Goal: Transaction & Acquisition: Purchase product/service

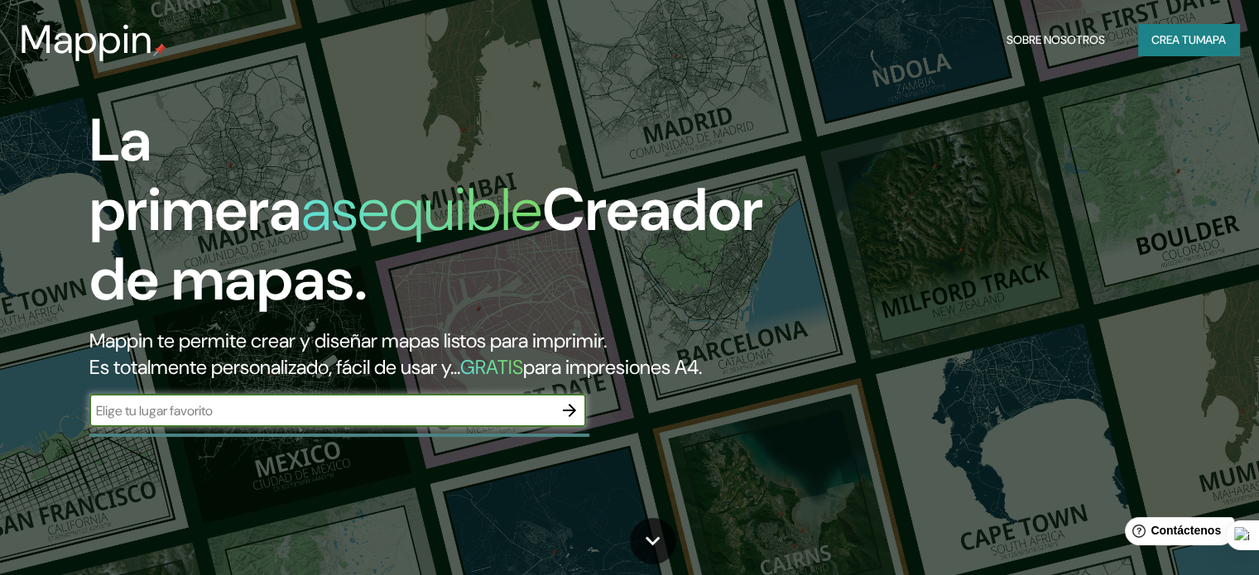
click at [307, 421] on input "text" at bounding box center [321, 410] width 464 height 19
type input "[GEOGRAPHIC_DATA] ,COLISIEO}"
click at [565, 421] on icon "button" at bounding box center [570, 411] width 20 height 20
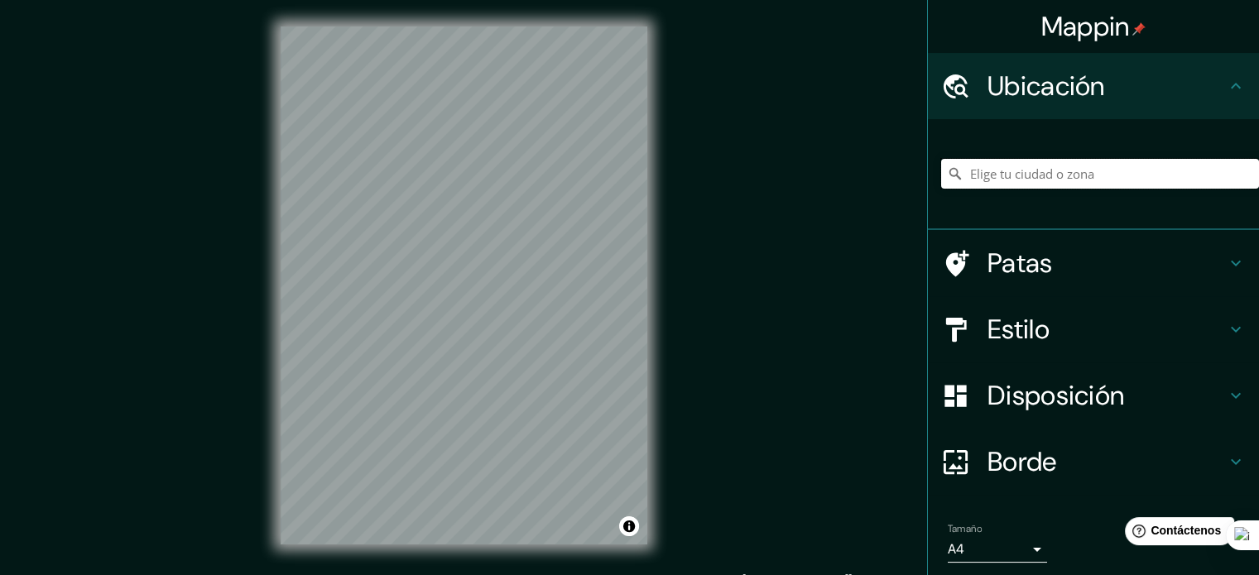
click at [1036, 173] on input "Elige tu ciudad o zona" at bounding box center [1100, 174] width 318 height 30
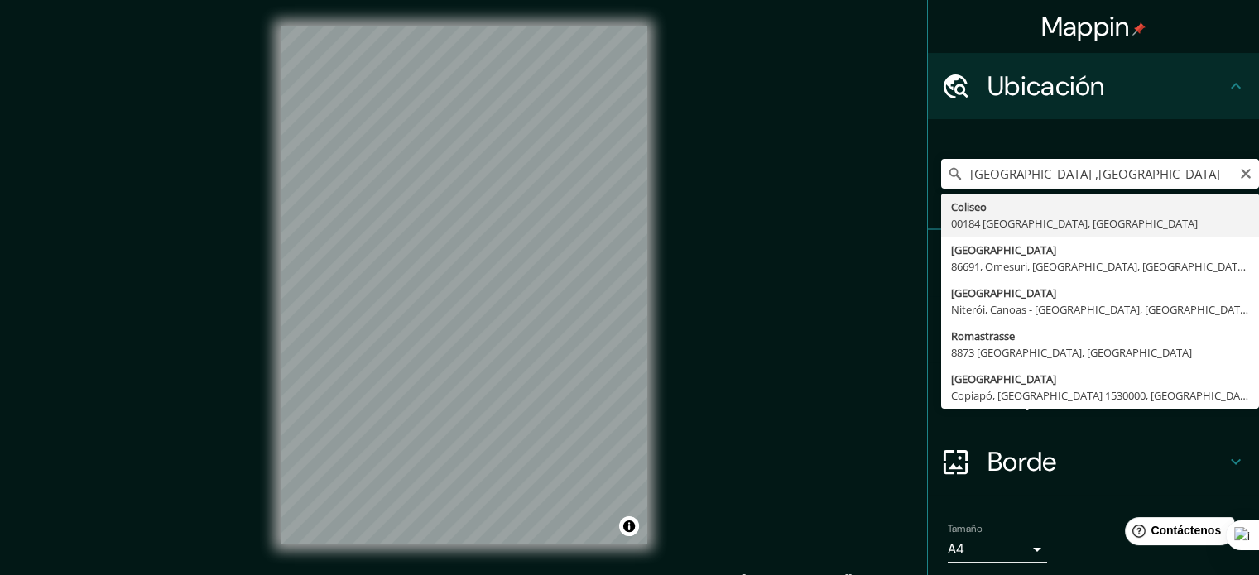
type input "Coliseo, 00184 [GEOGRAPHIC_DATA], [GEOGRAPHIC_DATA]"
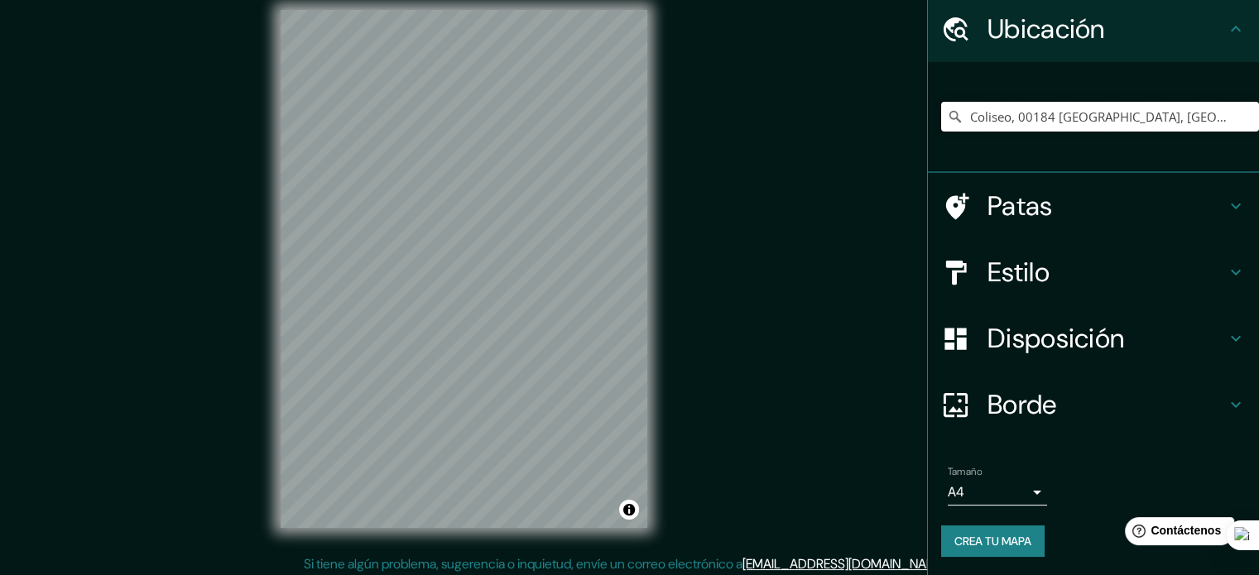
scroll to position [22, 0]
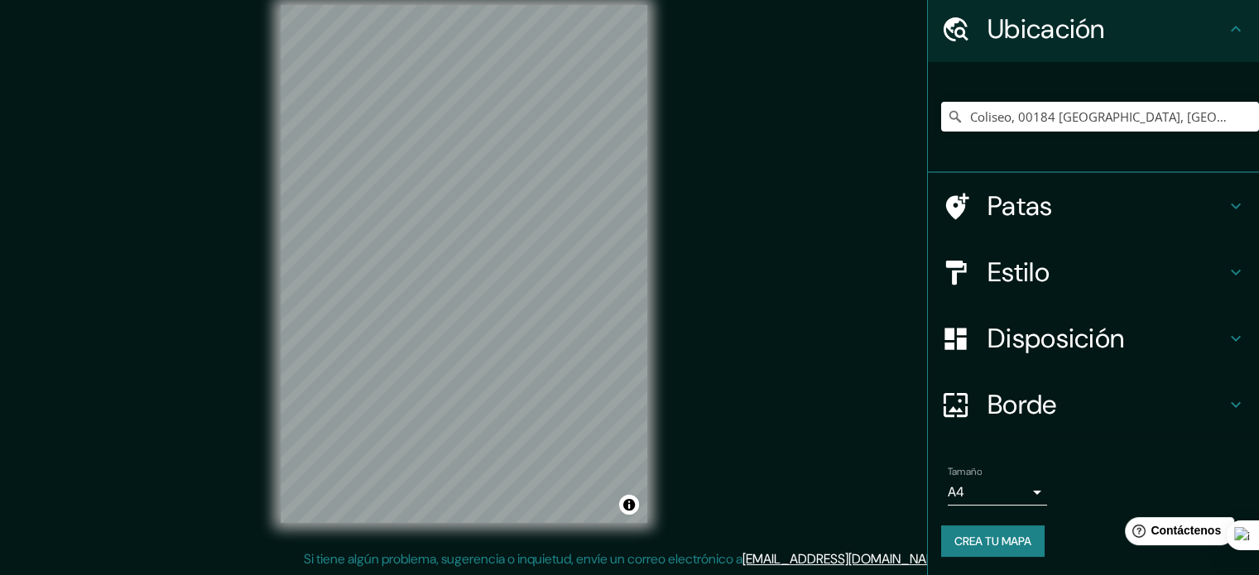
click at [1011, 267] on font "Estilo" at bounding box center [1019, 272] width 62 height 35
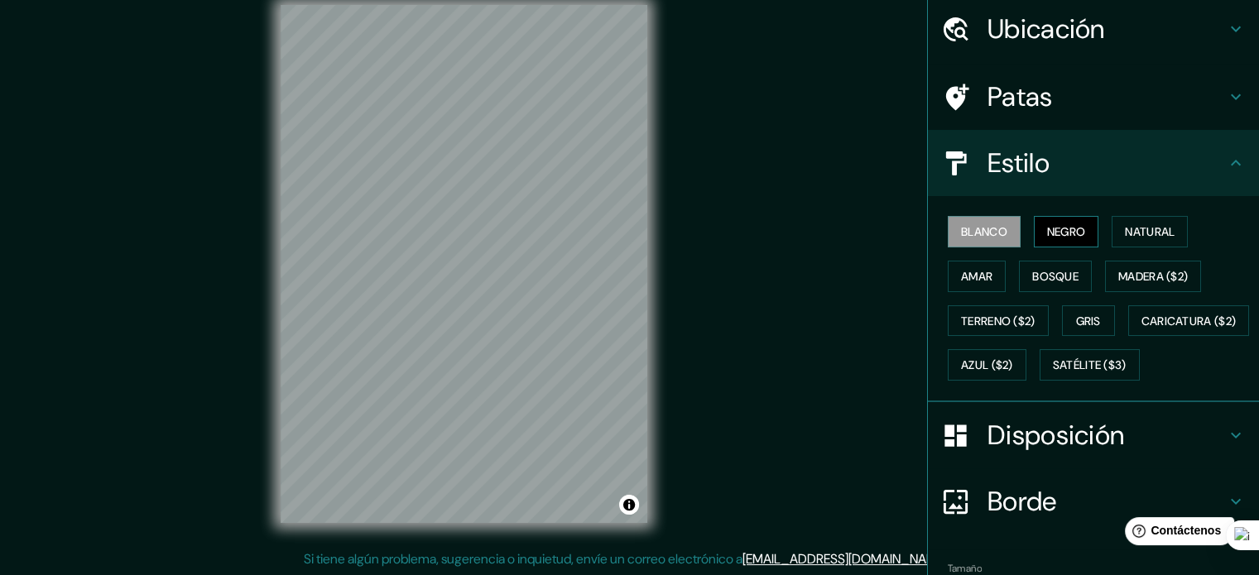
drag, startPoint x: 1046, startPoint y: 214, endPoint x: 1056, endPoint y: 220, distance: 11.5
click at [1046, 214] on div "Blanco Negro Natural Amar Bosque Madera ($2) Terreno ($2) Gris Caricatura ($2) …" at bounding box center [1100, 298] width 318 height 178
click at [1056, 230] on font "Negro" at bounding box center [1066, 231] width 39 height 15
click at [1152, 234] on font "Natural" at bounding box center [1150, 231] width 50 height 15
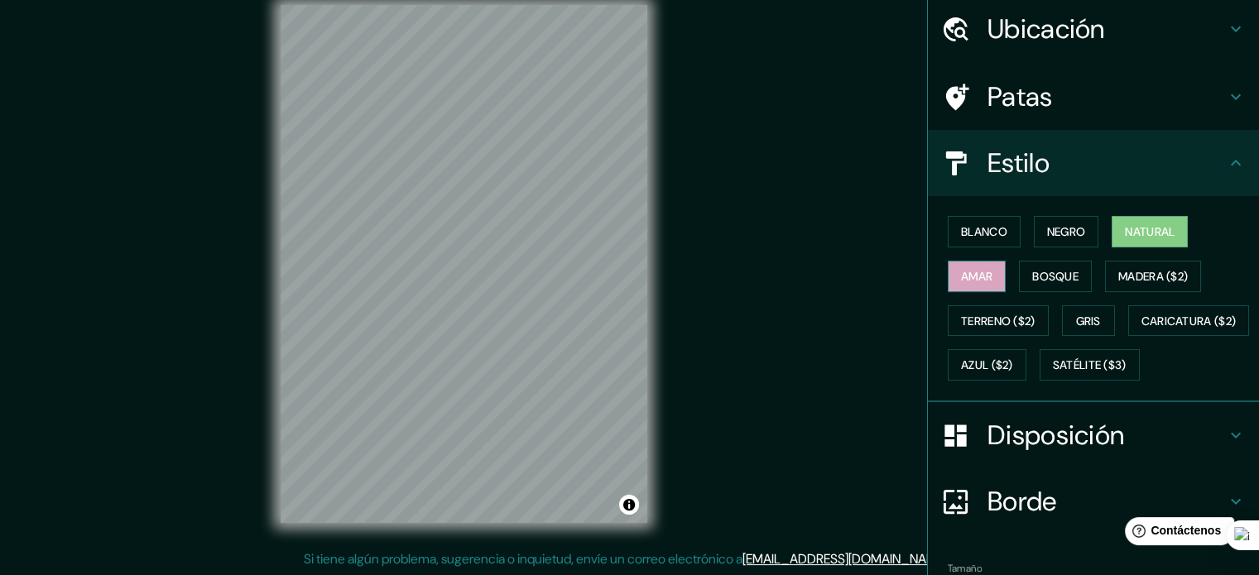
click at [975, 272] on font "Amar" at bounding box center [976, 276] width 31 height 15
click at [1053, 373] on font "Satélite ($3)" at bounding box center [1090, 365] width 74 height 15
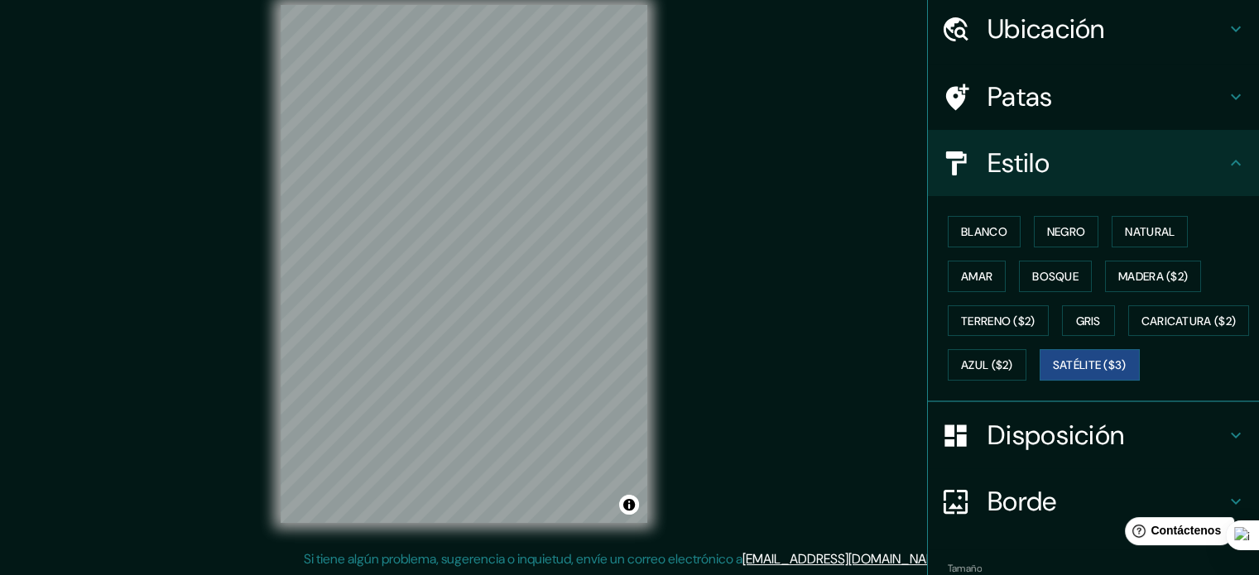
scroll to position [0, 0]
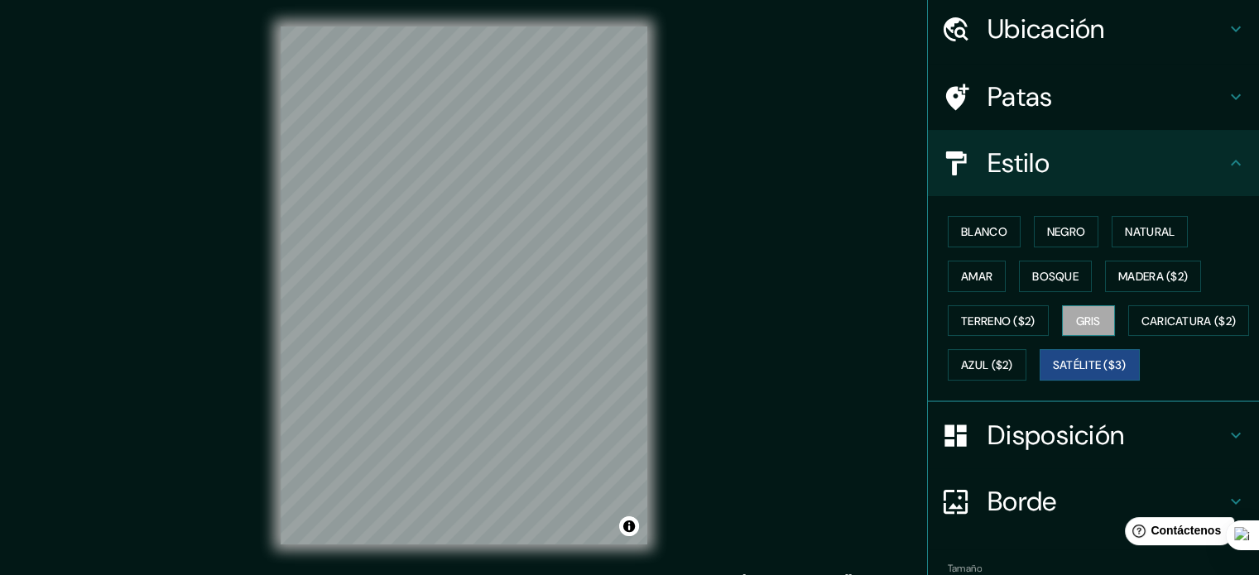
click at [1083, 321] on font "Gris" at bounding box center [1088, 321] width 25 height 15
click at [1139, 239] on font "Natural" at bounding box center [1150, 232] width 50 height 22
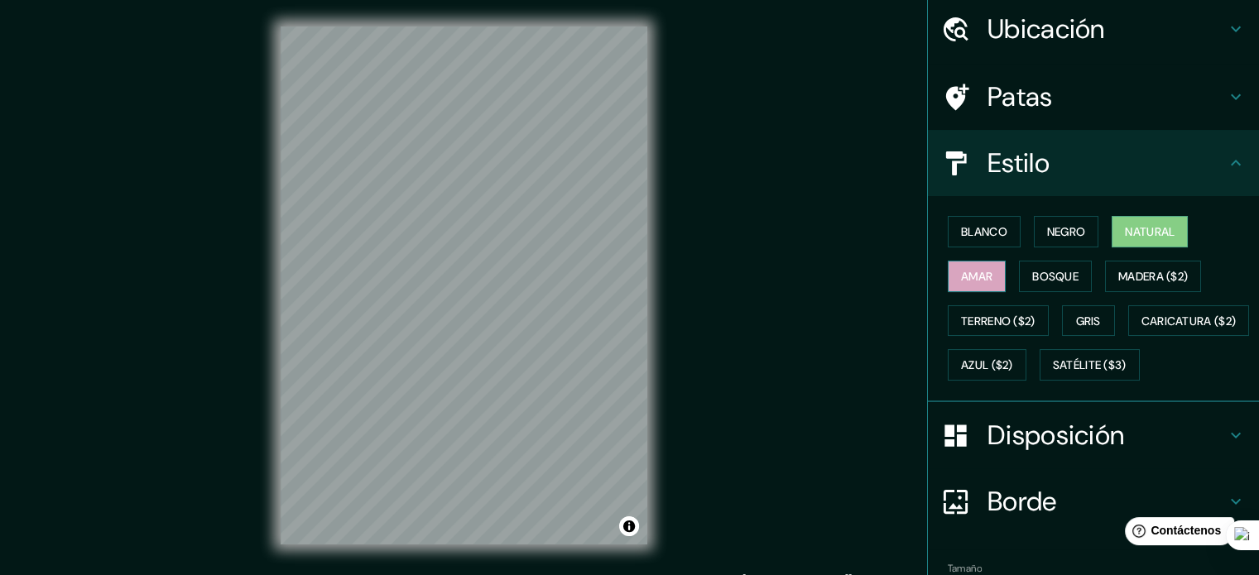
click at [961, 277] on font "Amar" at bounding box center [976, 276] width 31 height 15
click at [974, 217] on button "Blanco" at bounding box center [984, 231] width 73 height 31
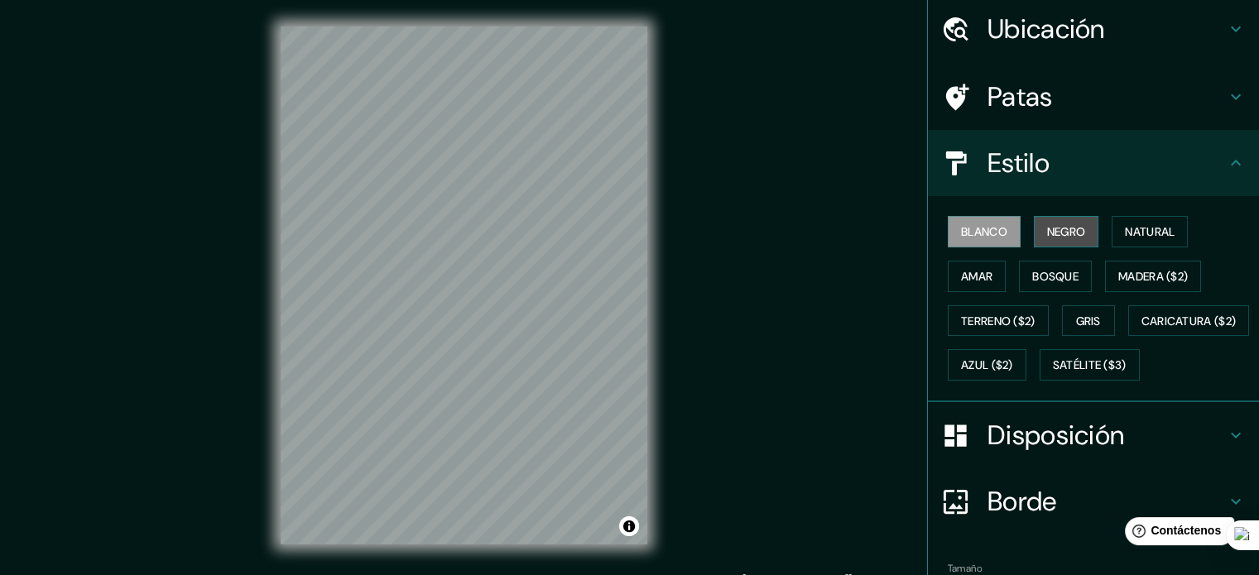
click at [1047, 224] on font "Negro" at bounding box center [1066, 231] width 39 height 15
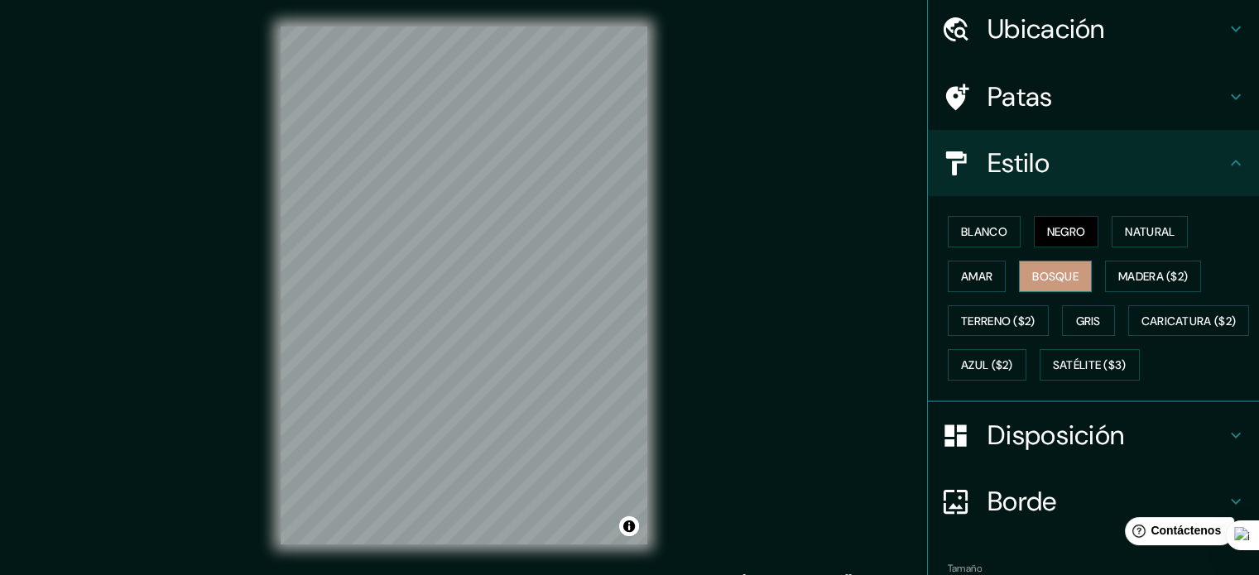
click at [1046, 272] on font "Bosque" at bounding box center [1055, 276] width 46 height 15
click at [964, 276] on font "Amar" at bounding box center [976, 276] width 31 height 15
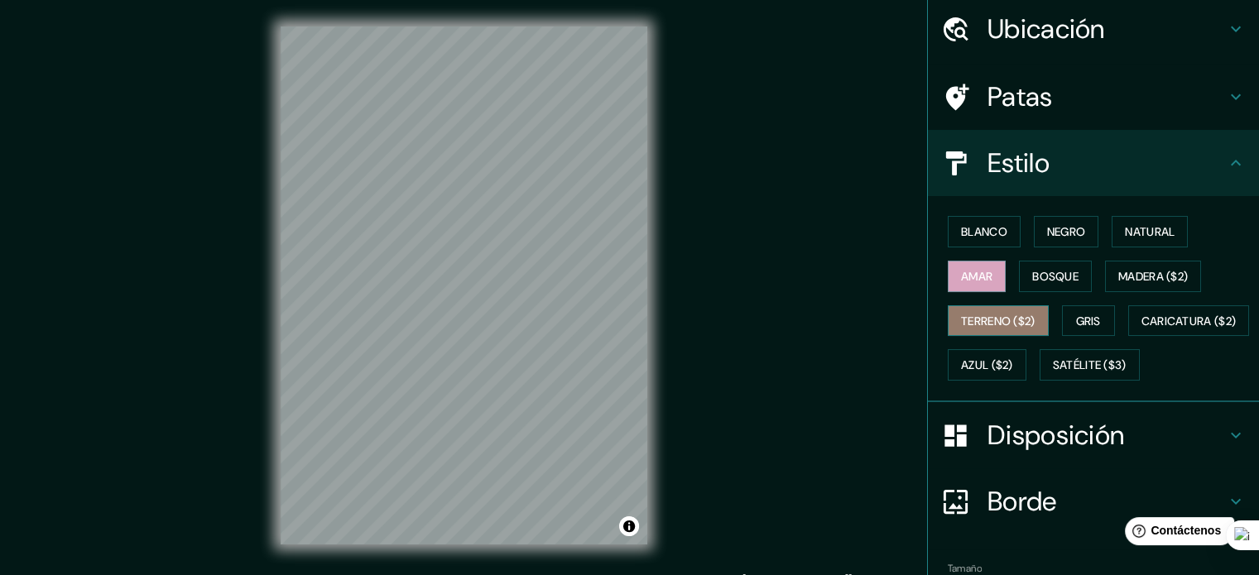
click at [978, 316] on font "Terreno ($2)" at bounding box center [998, 321] width 74 height 15
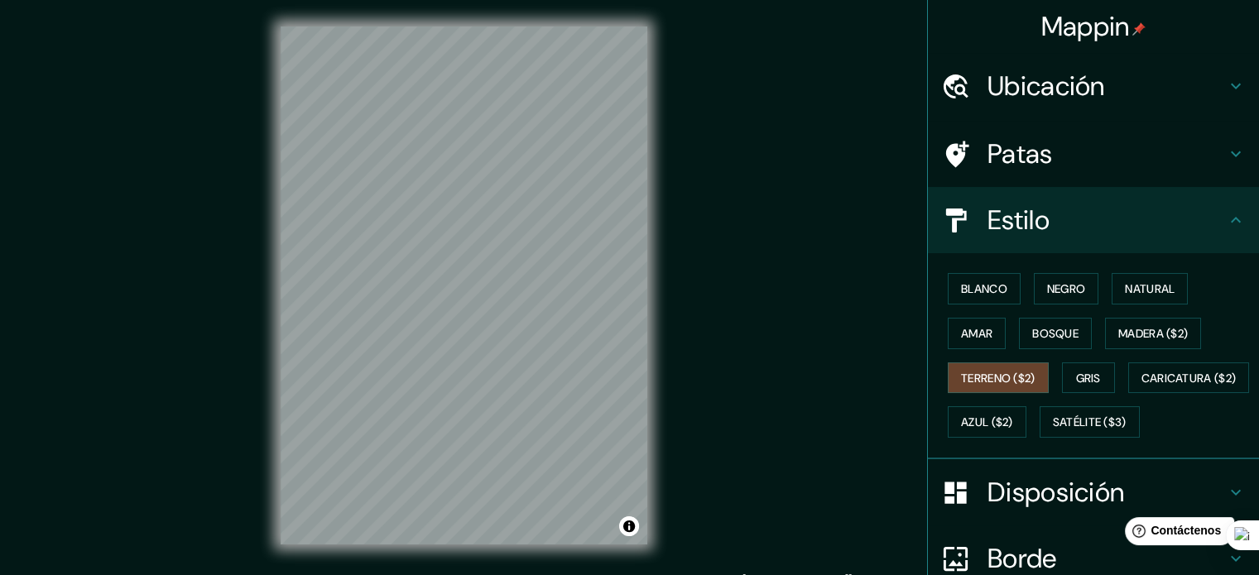
click at [1077, 88] on font "Ubicación" at bounding box center [1047, 86] width 118 height 35
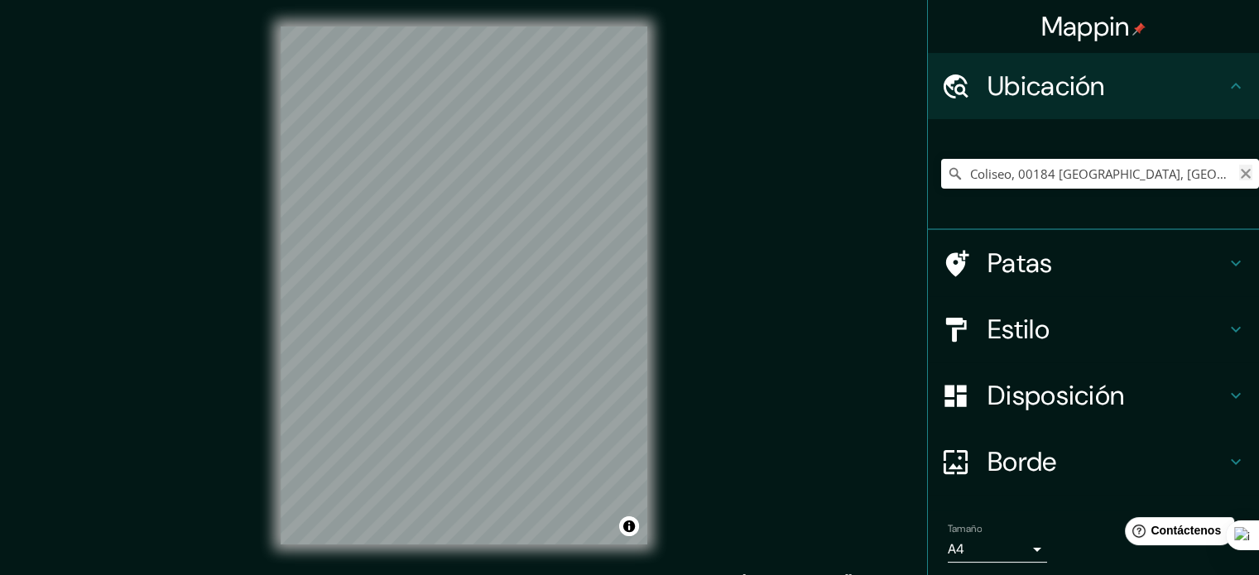
click at [1239, 171] on icon "Claro" at bounding box center [1245, 173] width 13 height 13
click at [1192, 176] on input "Elige tu ciudad o zona" at bounding box center [1100, 174] width 318 height 30
click at [1135, 178] on input "Elige tu ciudad o zona" at bounding box center [1100, 174] width 318 height 30
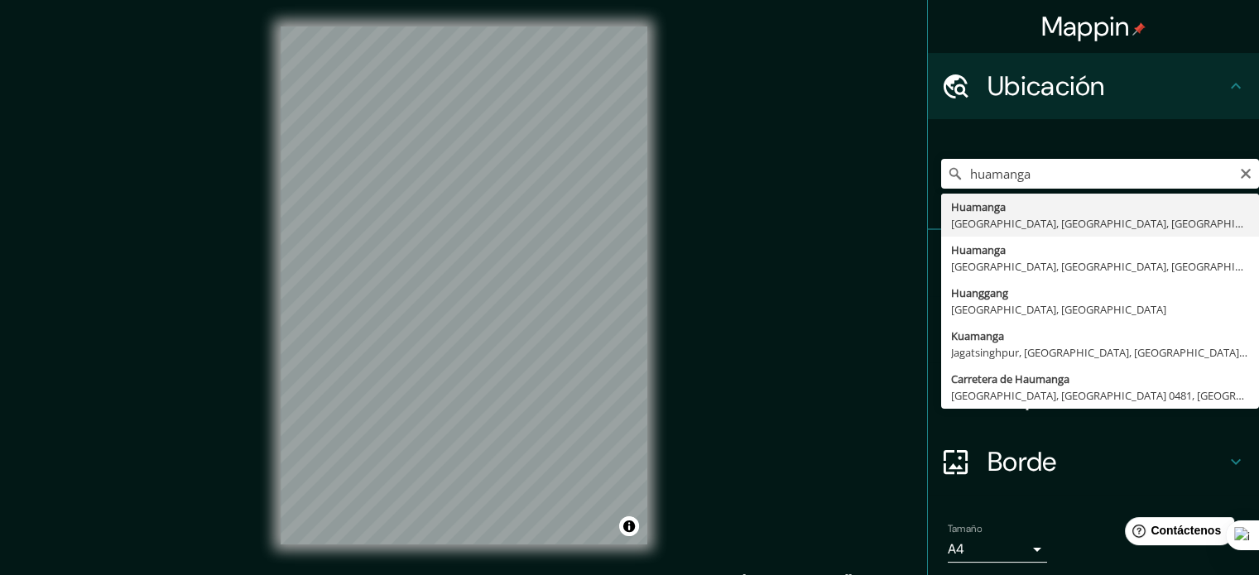
type input "[GEOGRAPHIC_DATA], [GEOGRAPHIC_DATA], [GEOGRAPHIC_DATA], [GEOGRAPHIC_DATA]"
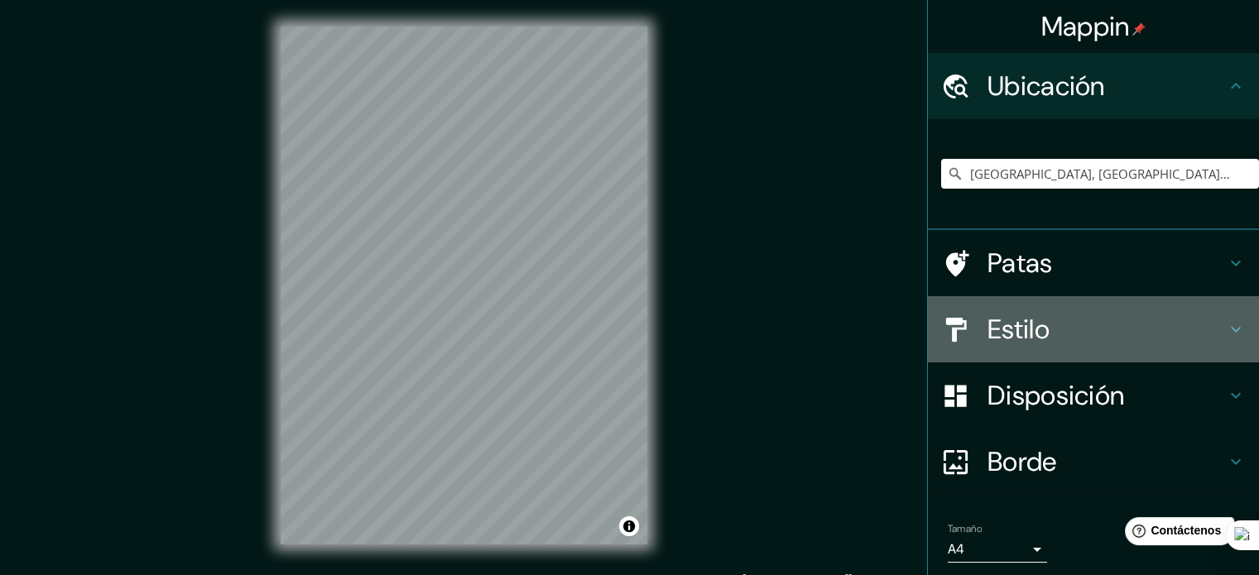
click at [997, 314] on font "Estilo" at bounding box center [1019, 329] width 62 height 35
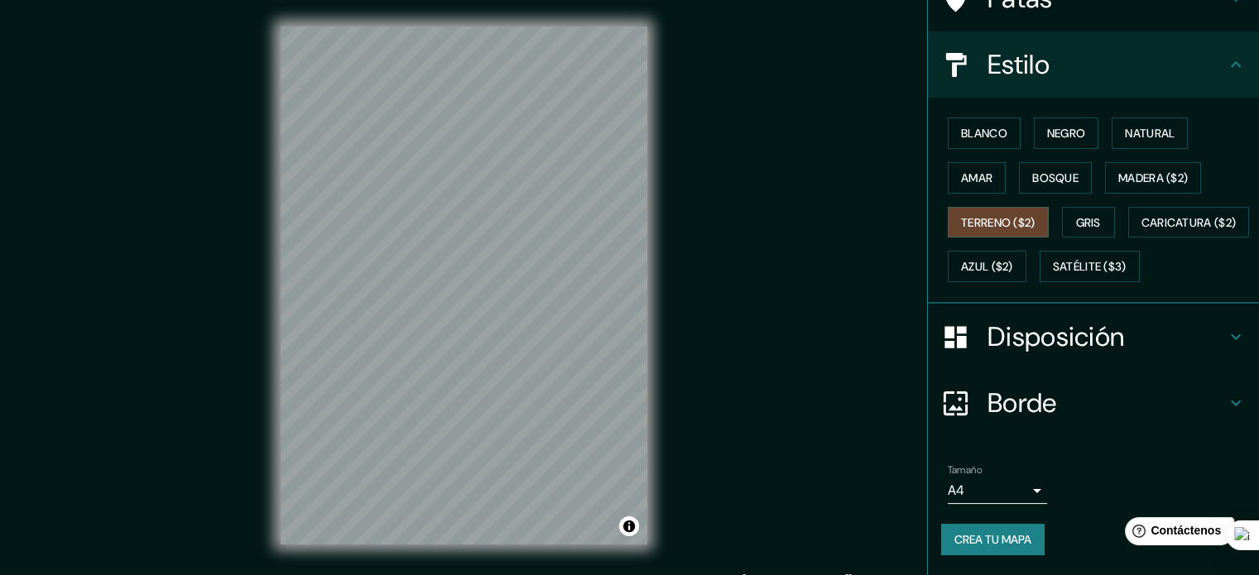
click at [1007, 354] on font "Disposición" at bounding box center [1056, 337] width 137 height 35
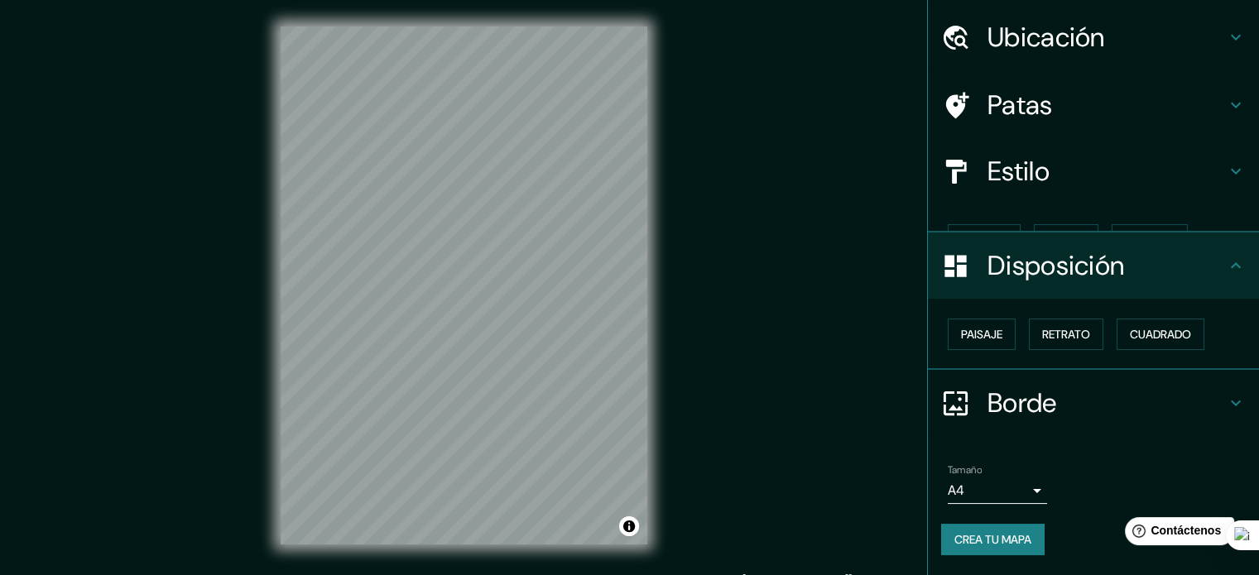
scroll to position [20, 0]
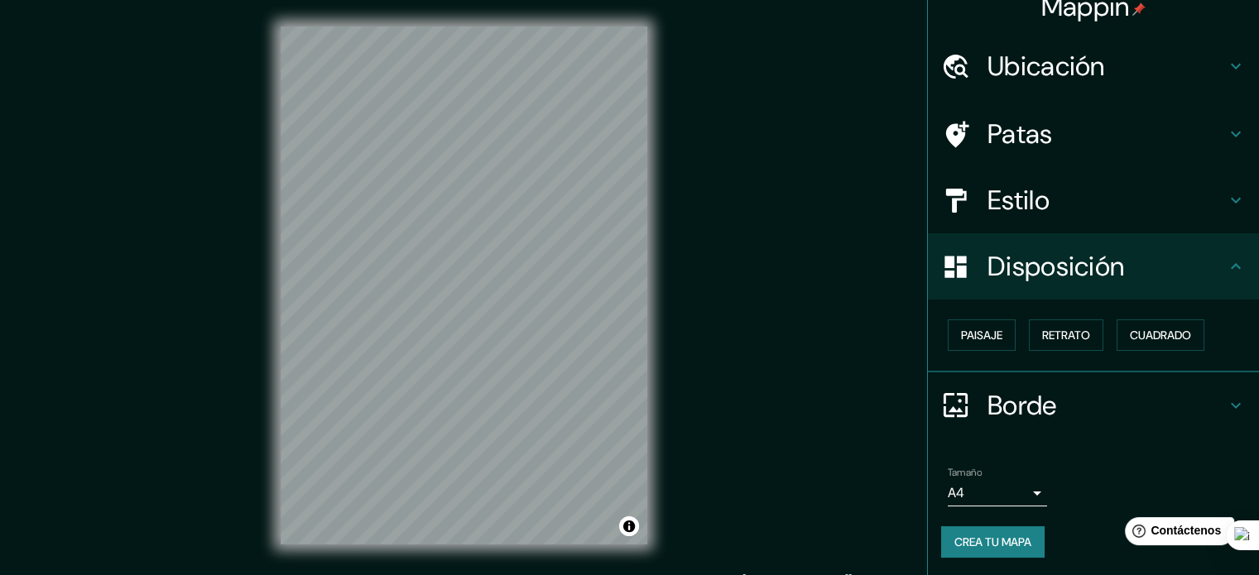
click at [988, 199] on font "Estilo" at bounding box center [1019, 200] width 62 height 35
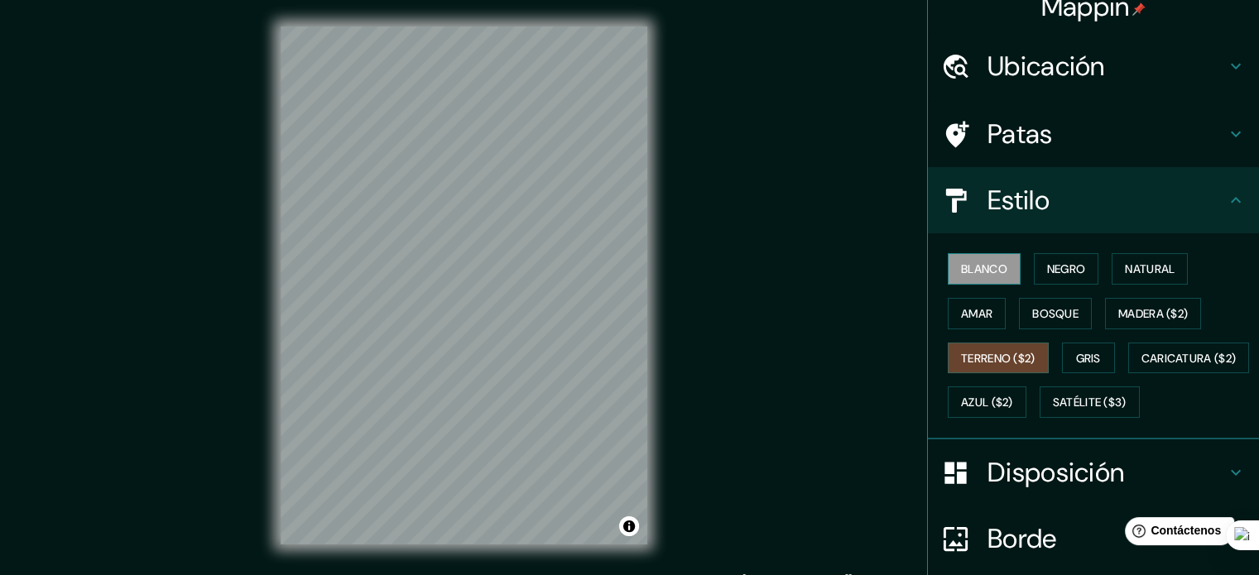
click at [983, 269] on font "Blanco" at bounding box center [984, 269] width 46 height 15
click at [1047, 265] on font "Negro" at bounding box center [1066, 269] width 39 height 15
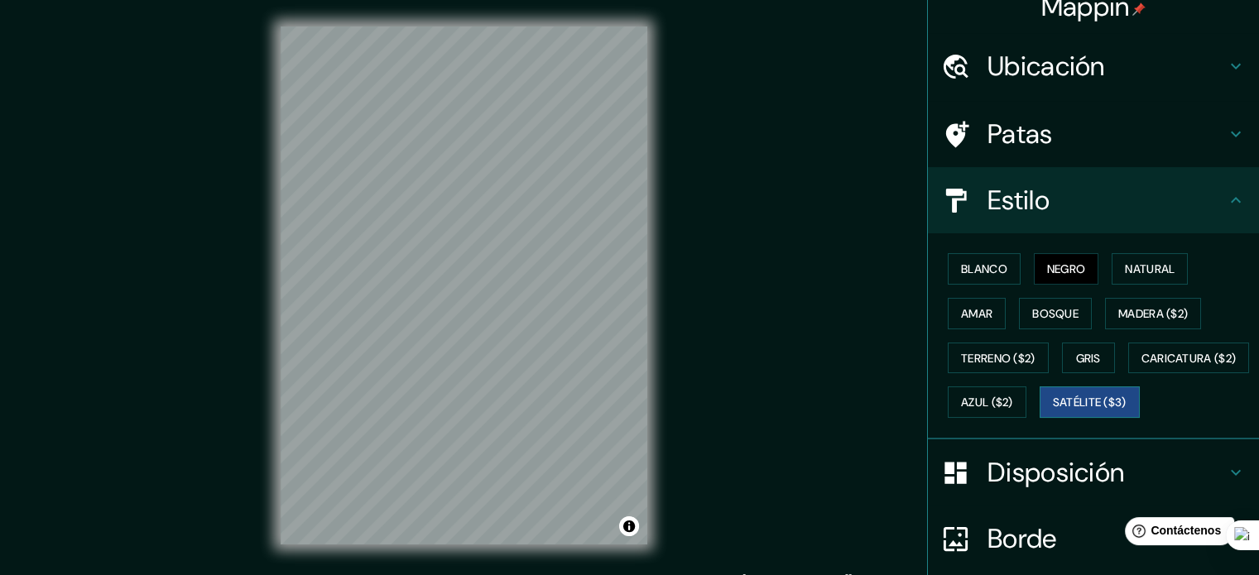
click at [1053, 411] on font "Satélite ($3)" at bounding box center [1090, 403] width 74 height 15
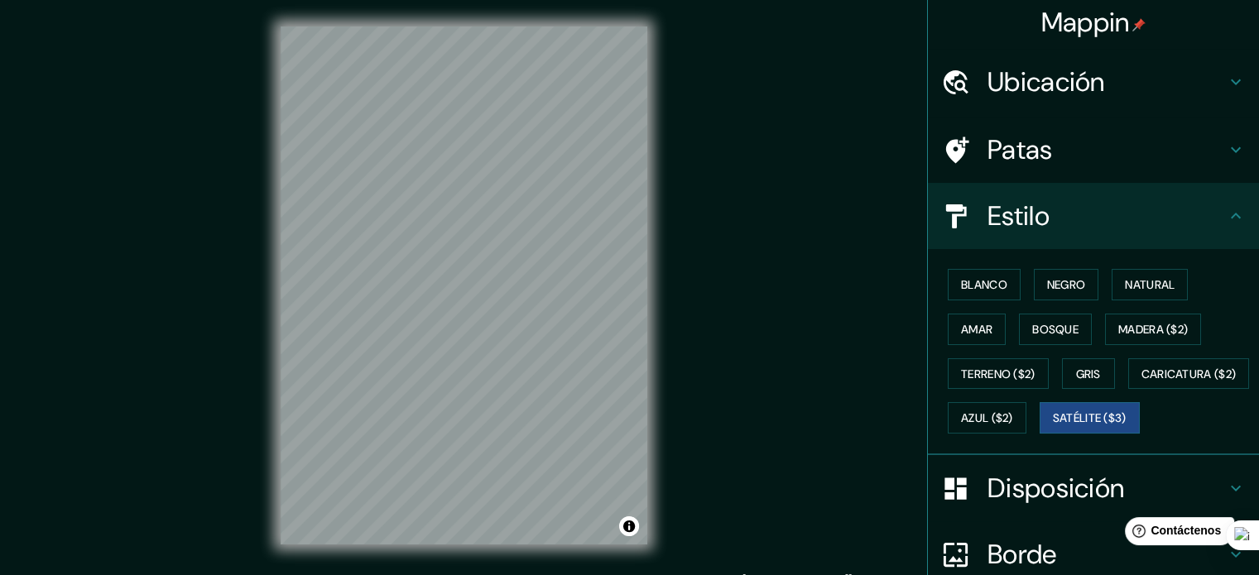
scroll to position [0, 0]
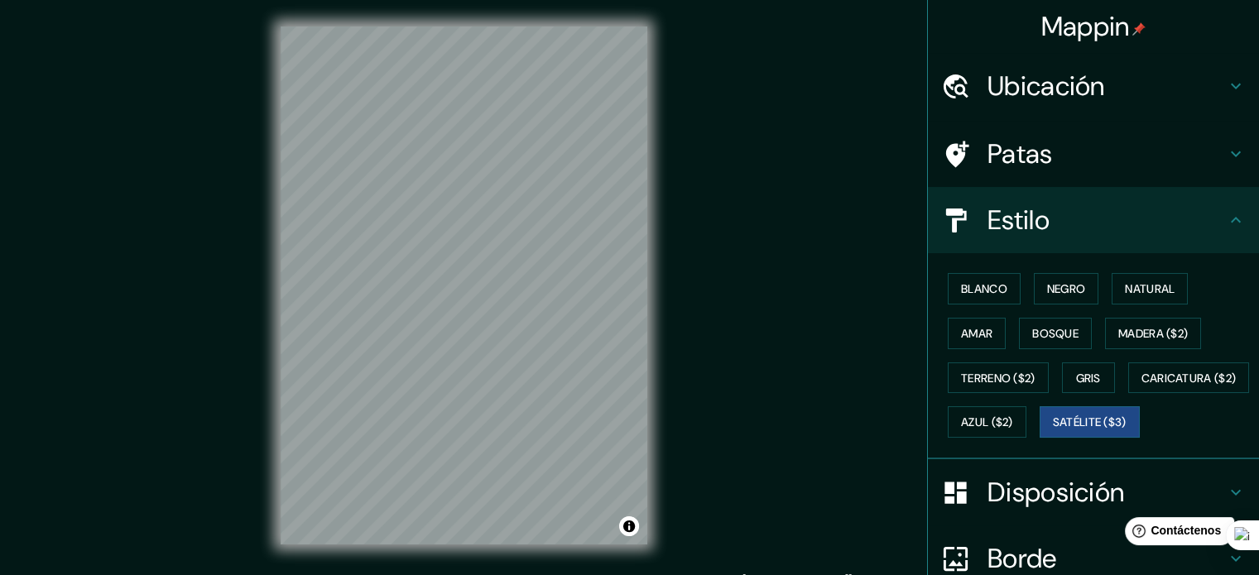
click at [1044, 93] on font "Ubicación" at bounding box center [1047, 86] width 118 height 35
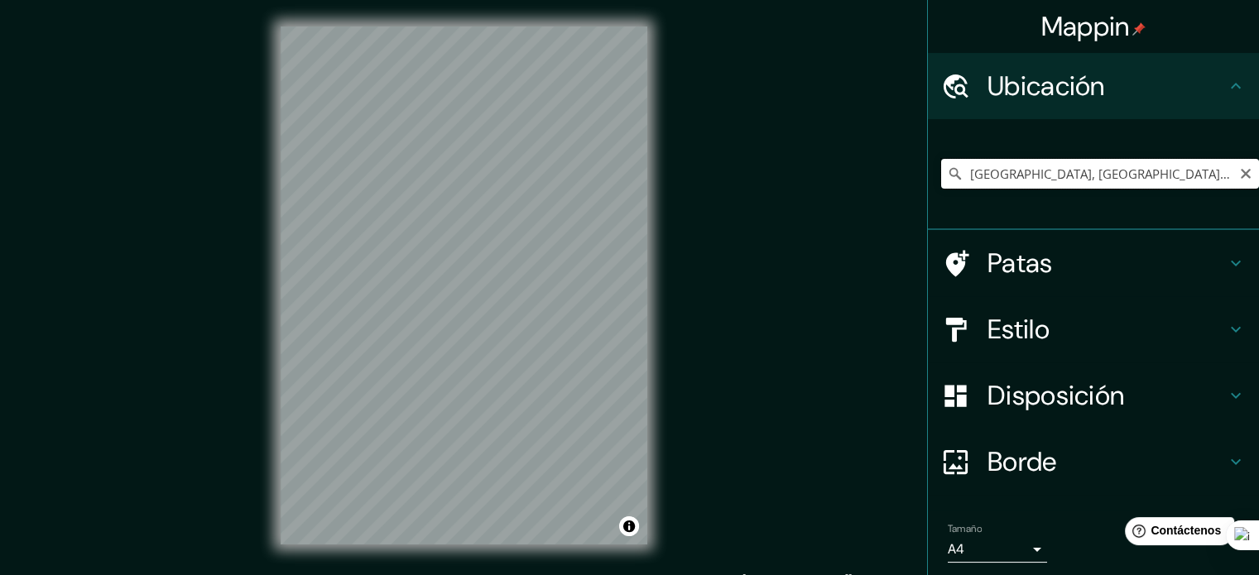
click at [1083, 165] on input "[GEOGRAPHIC_DATA], [GEOGRAPHIC_DATA], [GEOGRAPHIC_DATA], [GEOGRAPHIC_DATA]" at bounding box center [1100, 174] width 318 height 30
click at [1239, 167] on icon "Claro" at bounding box center [1245, 173] width 13 height 13
click at [1070, 178] on input "Elige tu ciudad o zona" at bounding box center [1100, 174] width 318 height 30
click at [1012, 347] on div "Estilo" at bounding box center [1093, 329] width 331 height 66
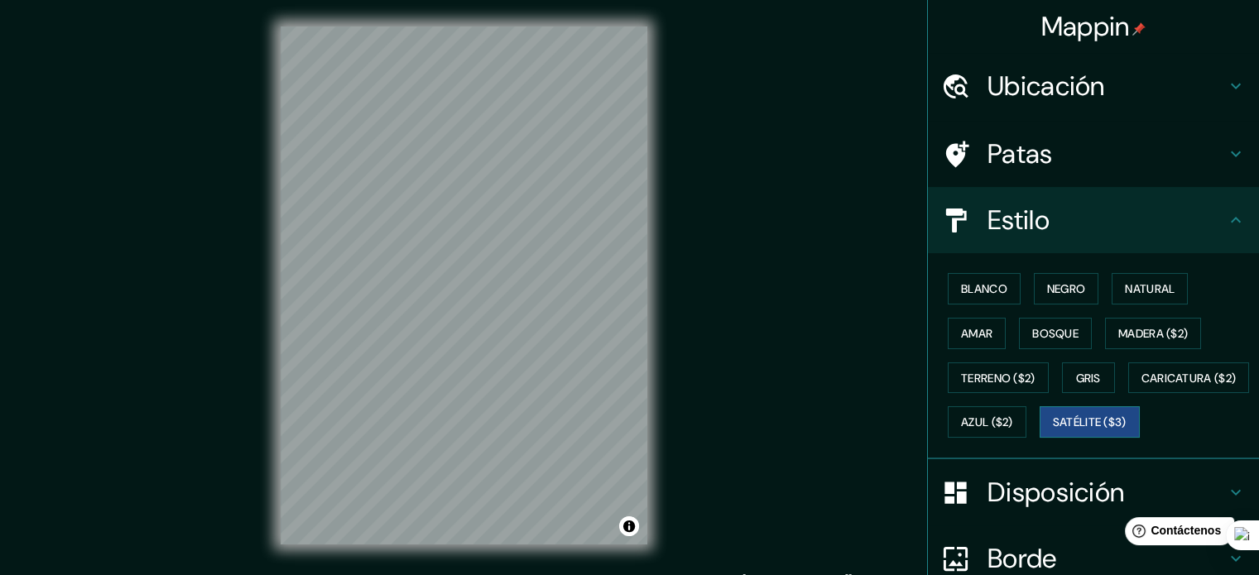
click at [1053, 430] on font "Satélite ($3)" at bounding box center [1090, 423] width 74 height 15
click at [1079, 66] on div "Ubicación" at bounding box center [1093, 86] width 331 height 66
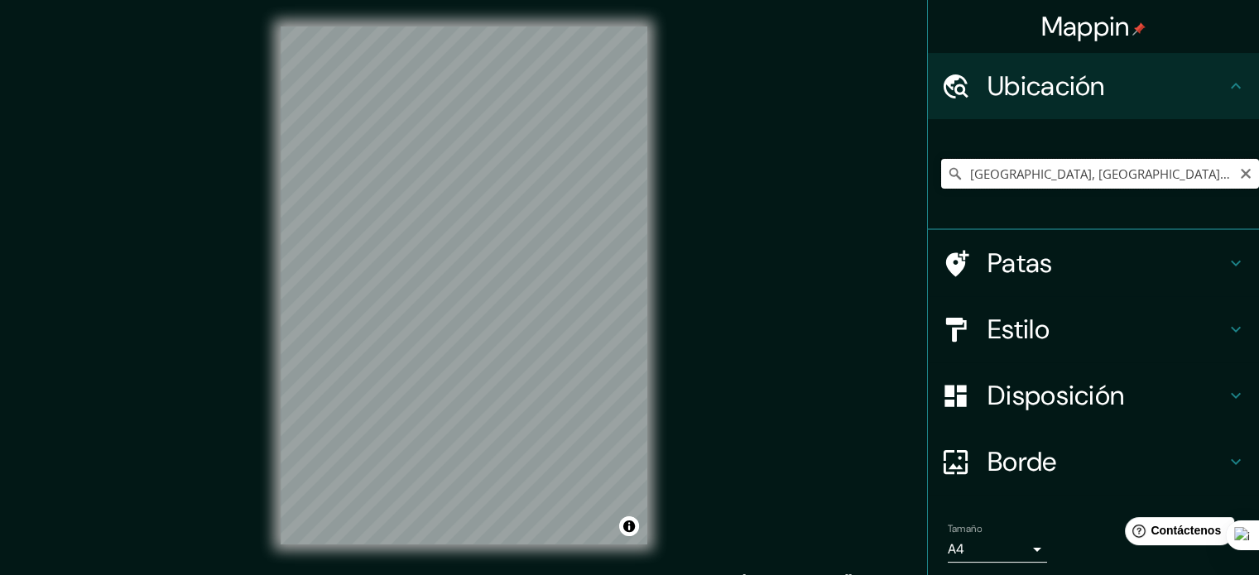
click at [1069, 175] on input "[GEOGRAPHIC_DATA], [GEOGRAPHIC_DATA], [GEOGRAPHIC_DATA]" at bounding box center [1100, 174] width 318 height 30
drag, startPoint x: 1183, startPoint y: 175, endPoint x: 1016, endPoint y: 179, distance: 166.4
click at [1016, 179] on input "[GEOGRAPHIC_DATA], [GEOGRAPHIC_DATA], [GEOGRAPHIC_DATA]" at bounding box center [1100, 174] width 318 height 30
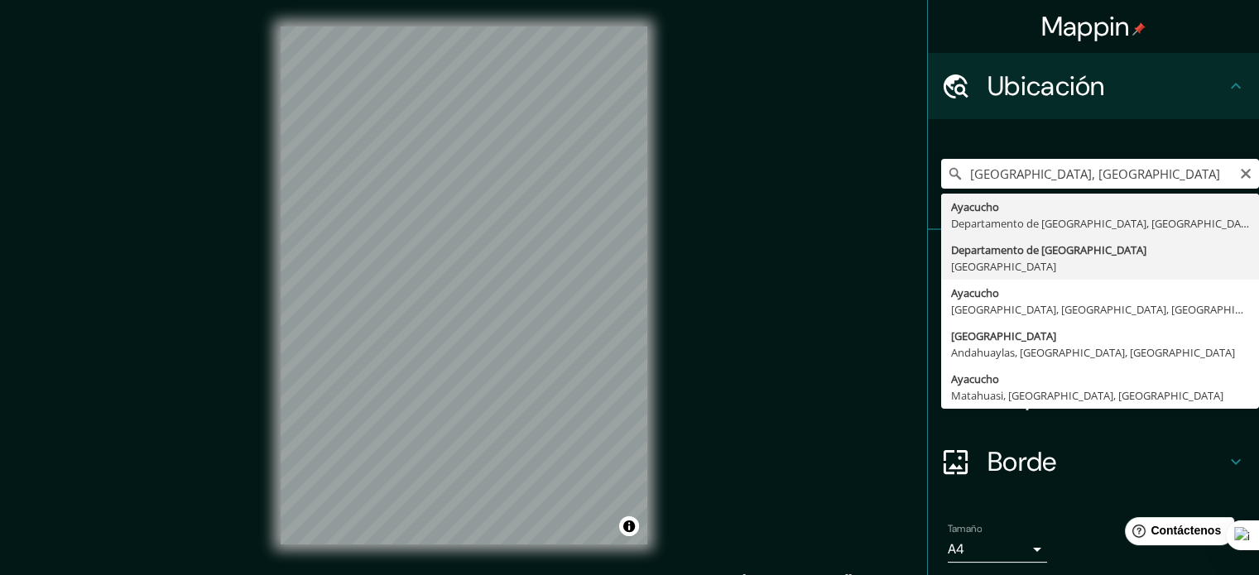
type input "Departamento de [GEOGRAPHIC_DATA], [GEOGRAPHIC_DATA]"
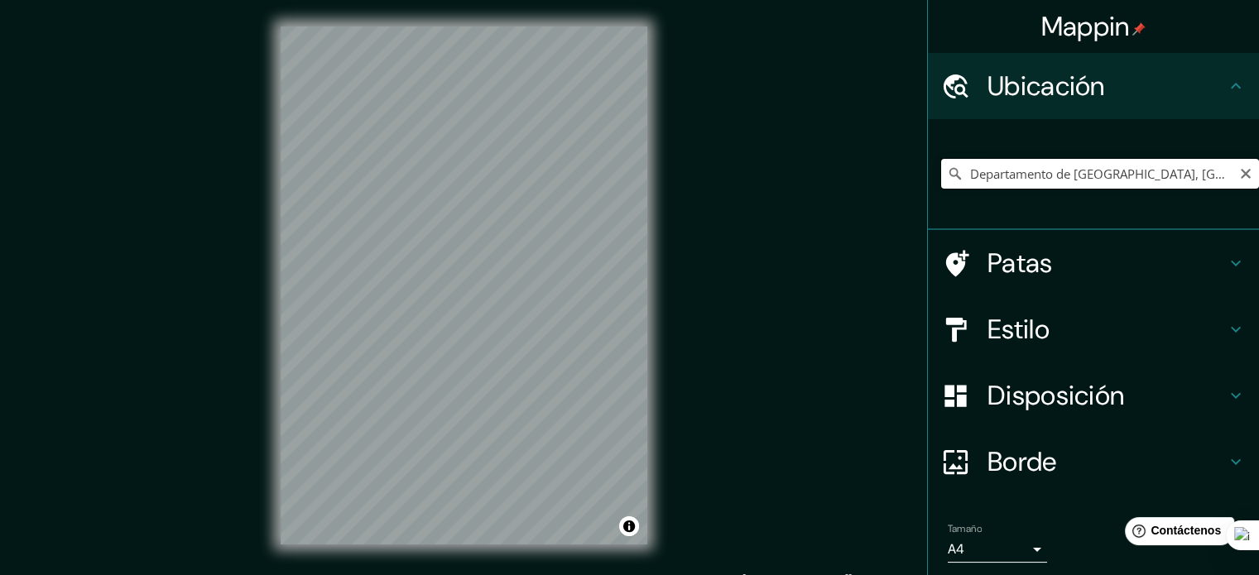
click at [1182, 182] on input "Departamento de [GEOGRAPHIC_DATA], [GEOGRAPHIC_DATA]" at bounding box center [1100, 174] width 318 height 30
